Goal: Task Accomplishment & Management: Manage account settings

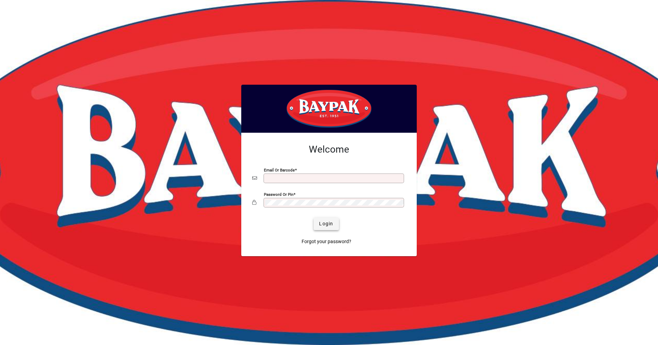
type input "**********"
click at [333, 221] on span "Login" at bounding box center [326, 223] width 14 height 7
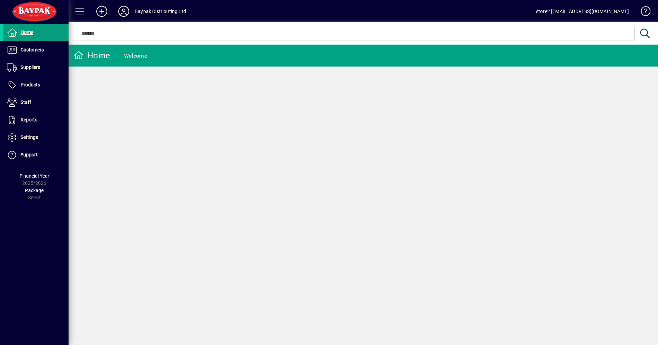
click at [123, 9] on icon at bounding box center [124, 11] width 14 height 11
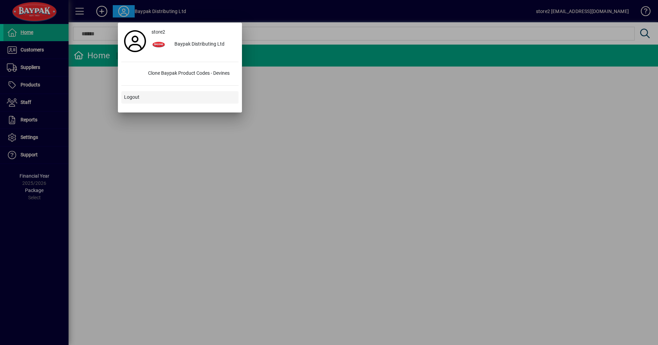
click at [138, 94] on span "Logout" at bounding box center [131, 97] width 15 height 7
